Goal: Transaction & Acquisition: Purchase product/service

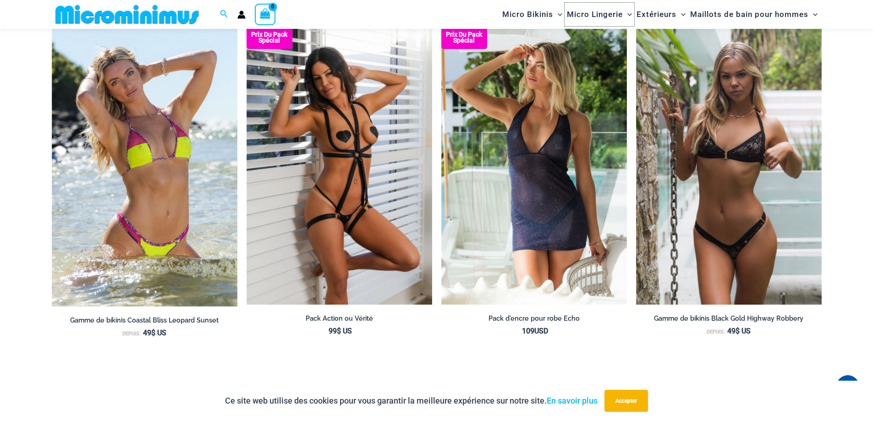
scroll to position [1277, 0]
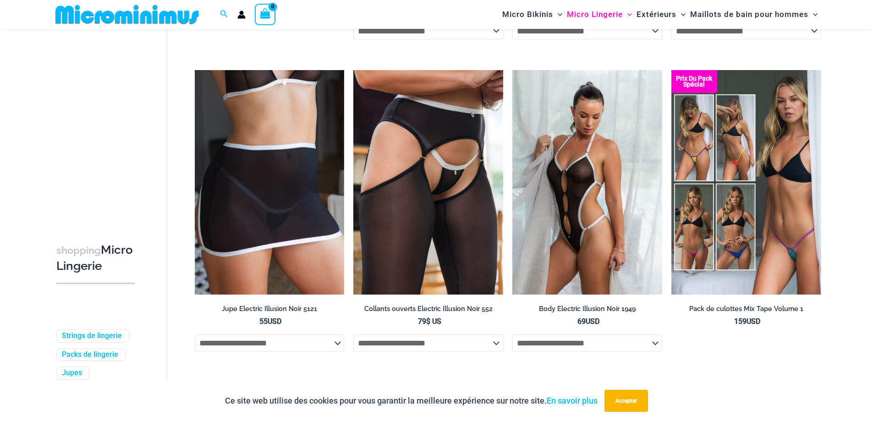
scroll to position [2010, 0]
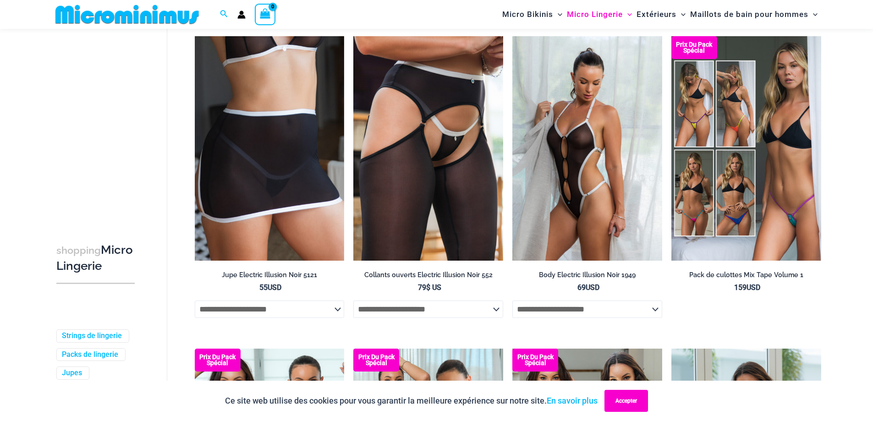
click at [630, 402] on font "Accepter" at bounding box center [627, 401] width 22 height 6
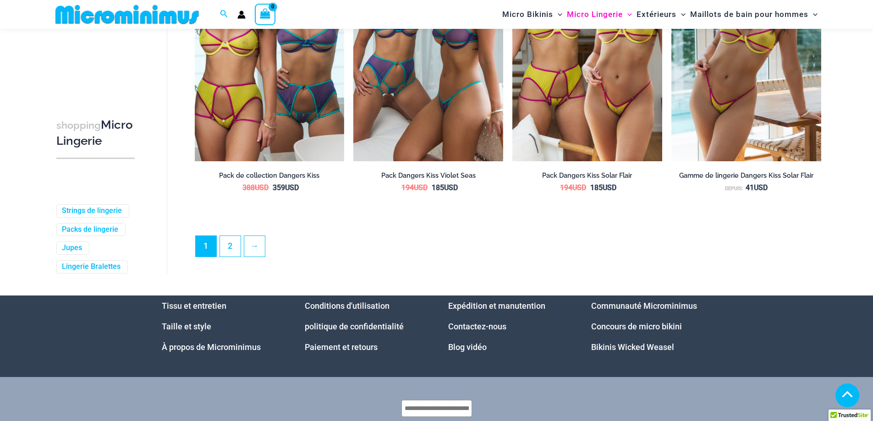
scroll to position [2422, 0]
click at [230, 251] on font "2" at bounding box center [230, 246] width 5 height 10
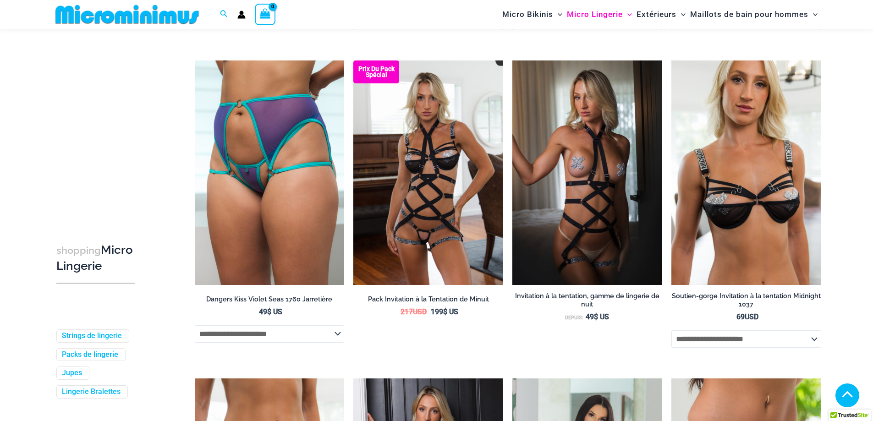
scroll to position [683, 0]
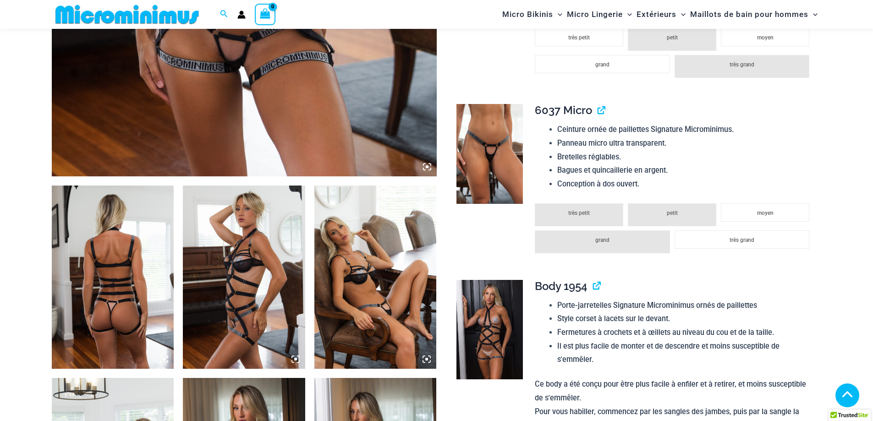
scroll to position [450, 0]
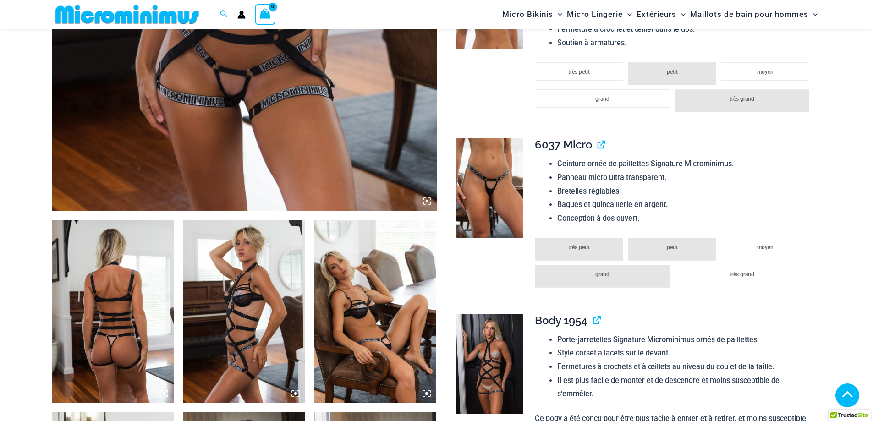
click at [426, 198] on icon at bounding box center [427, 201] width 8 height 8
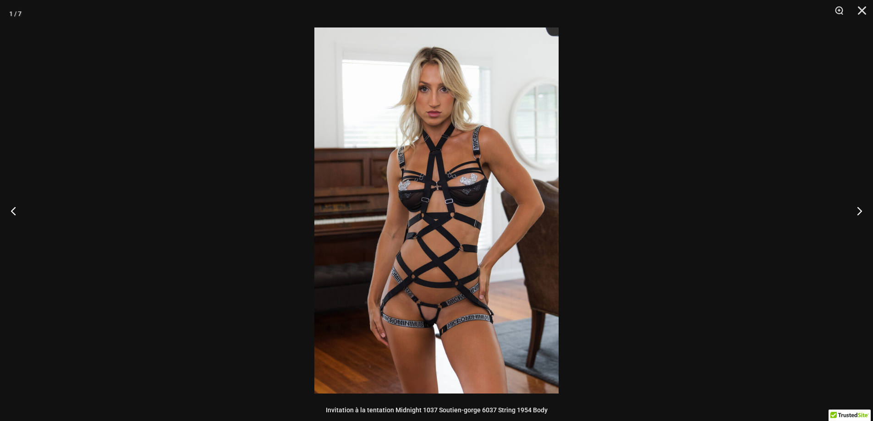
click at [425, 217] on img at bounding box center [436, 211] width 244 height 366
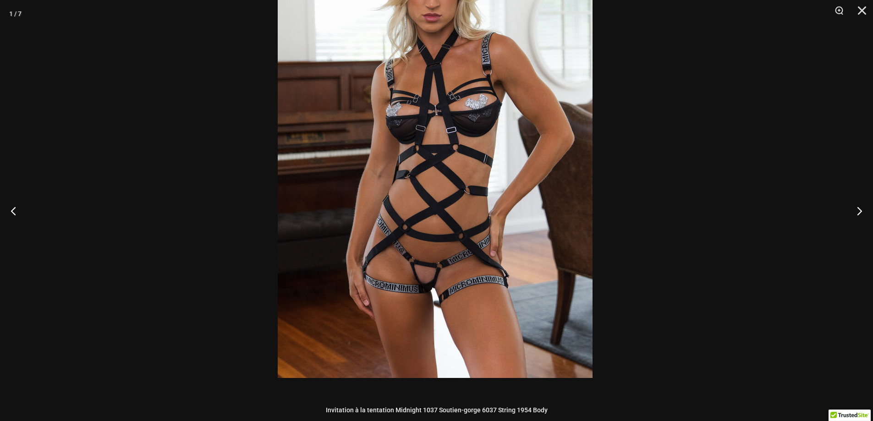
click at [389, 179] on img at bounding box center [435, 142] width 315 height 472
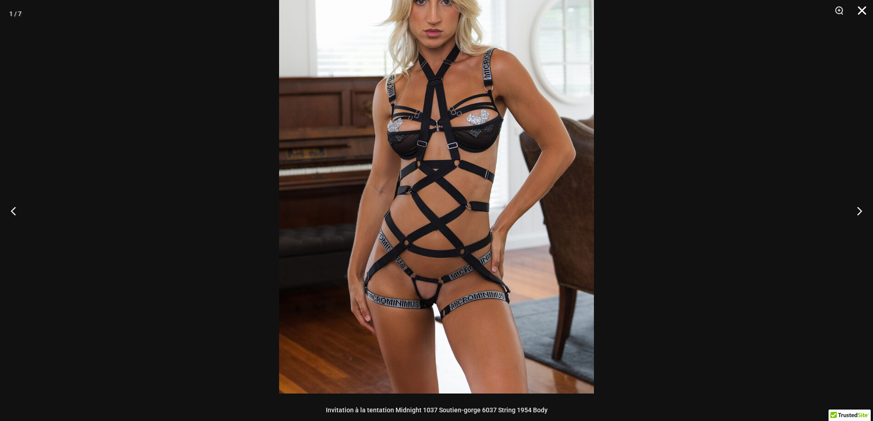
click at [862, 8] on button "Fermer" at bounding box center [859, 14] width 23 height 28
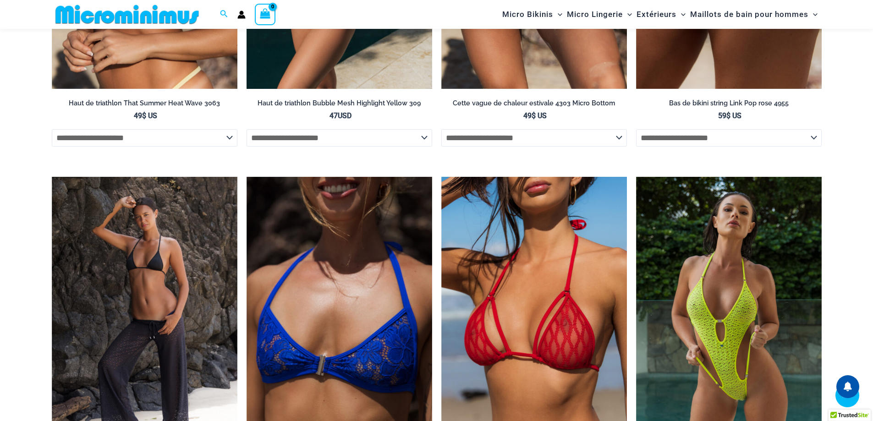
scroll to position [3063, 0]
